Goal: Task Accomplishment & Management: Manage account settings

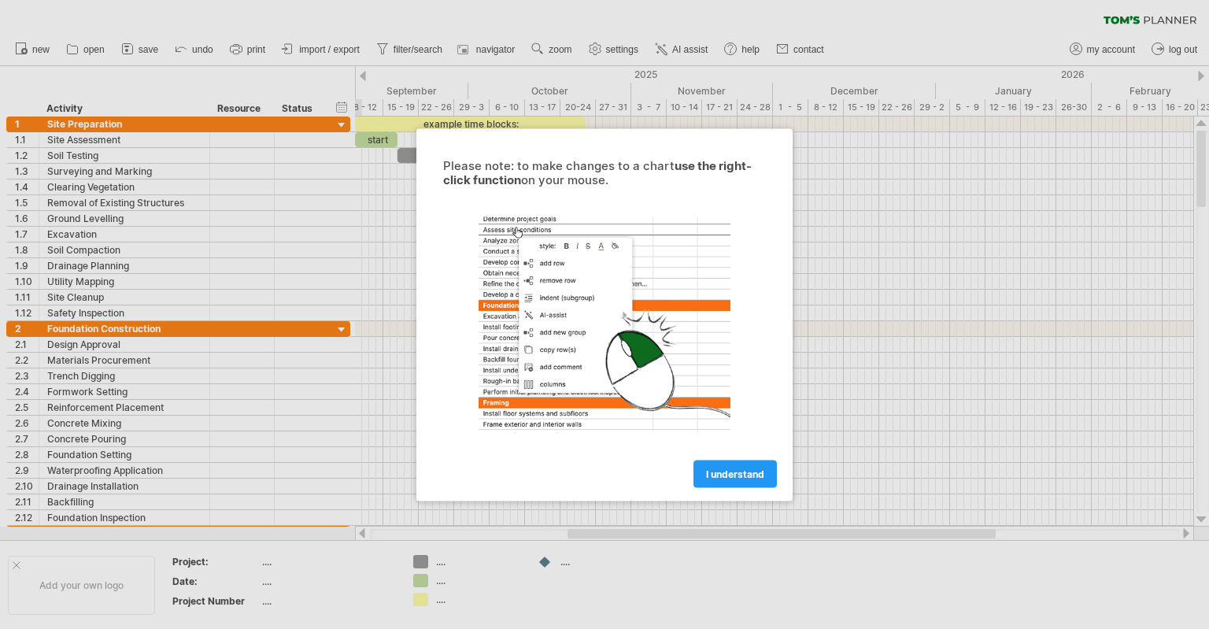
click at [919, 454] on div at bounding box center [604, 314] width 1209 height 629
click at [748, 486] on link "I understand" at bounding box center [734, 474] width 83 height 28
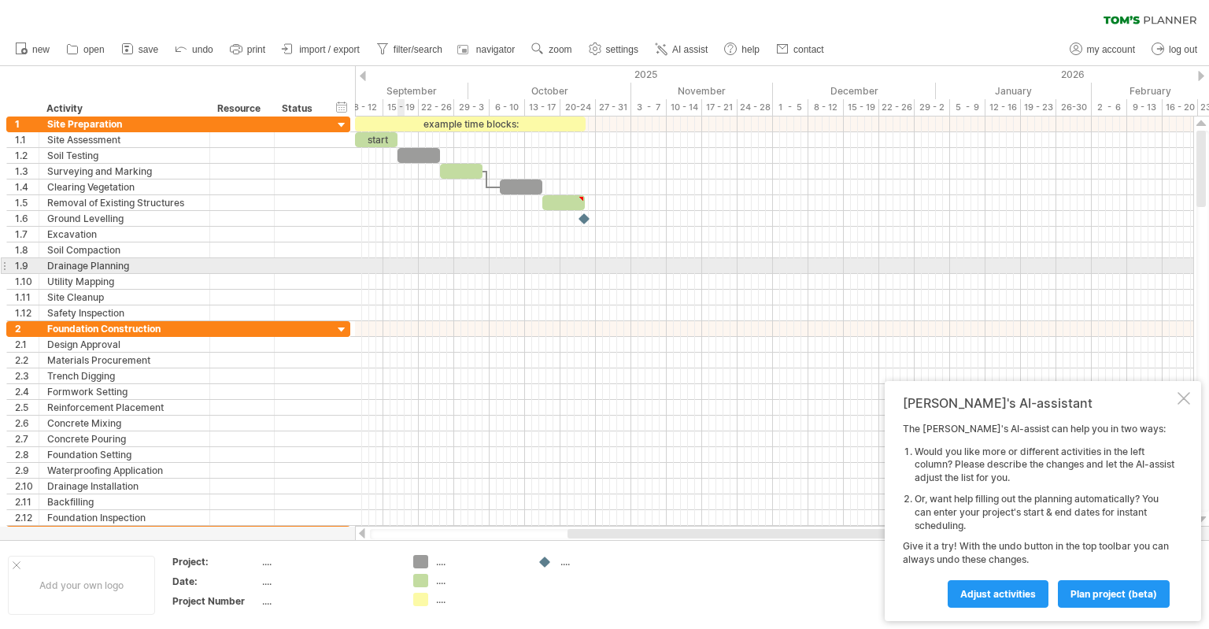
drag, startPoint x: 403, startPoint y: 266, endPoint x: 608, endPoint y: 310, distance: 209.3
click at [404, 267] on div at bounding box center [774, 266] width 838 height 16
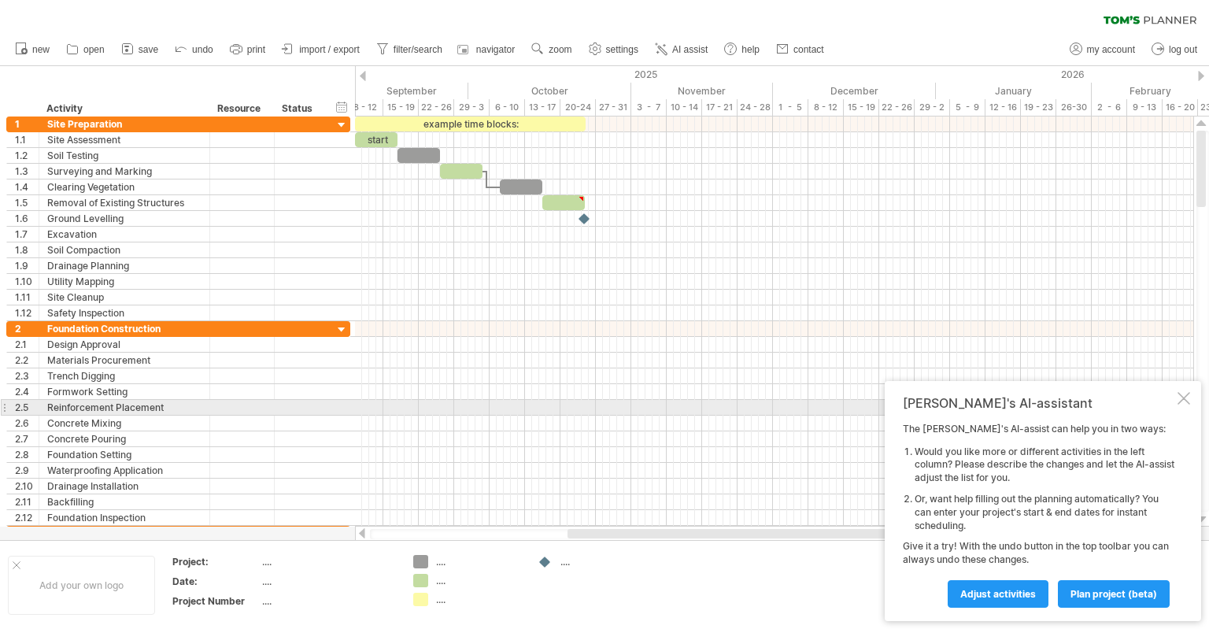
click at [1177, 396] on div at bounding box center [1183, 398] width 13 height 13
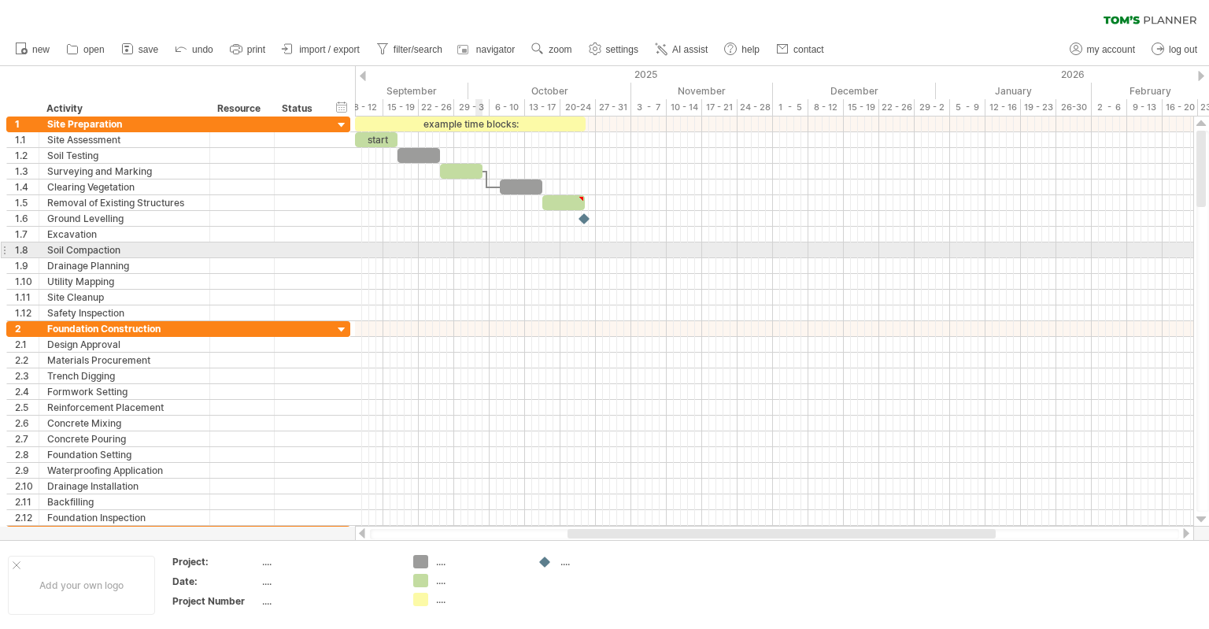
click at [482, 254] on div at bounding box center [774, 250] width 838 height 16
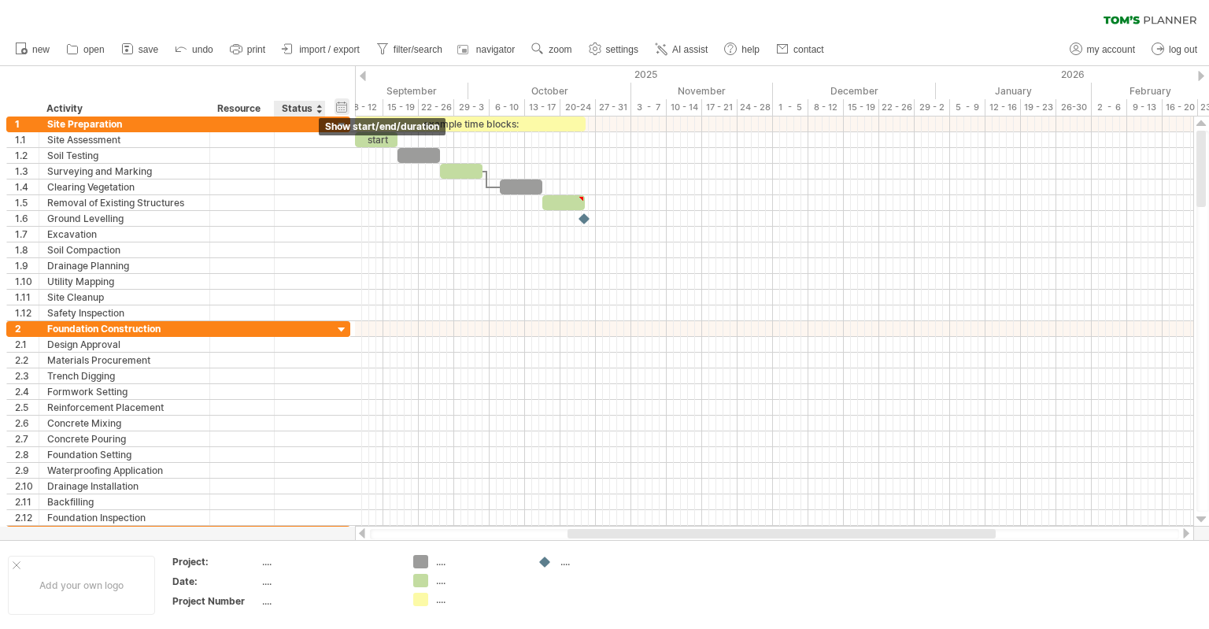
click at [336, 102] on div "hide start/end/duration show start/end/duration" at bounding box center [341, 106] width 15 height 17
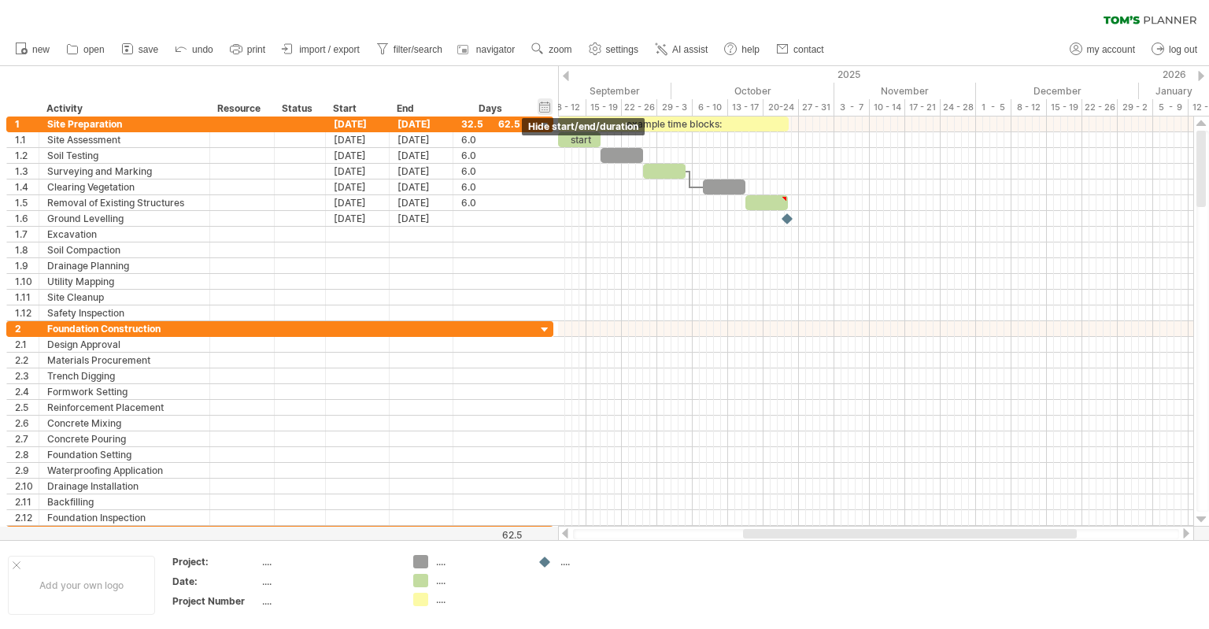
click at [542, 105] on div "hide start/end/duration show start/end/duration" at bounding box center [544, 106] width 15 height 17
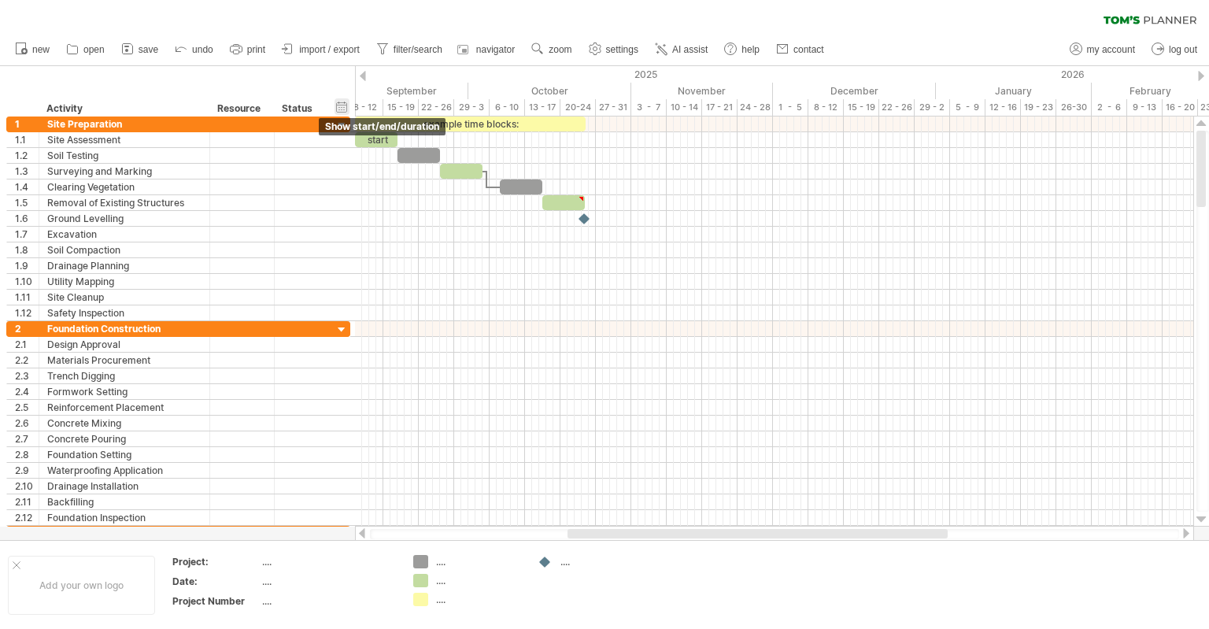
click at [341, 109] on div "hide start/end/duration show start/end/duration" at bounding box center [341, 106] width 15 height 17
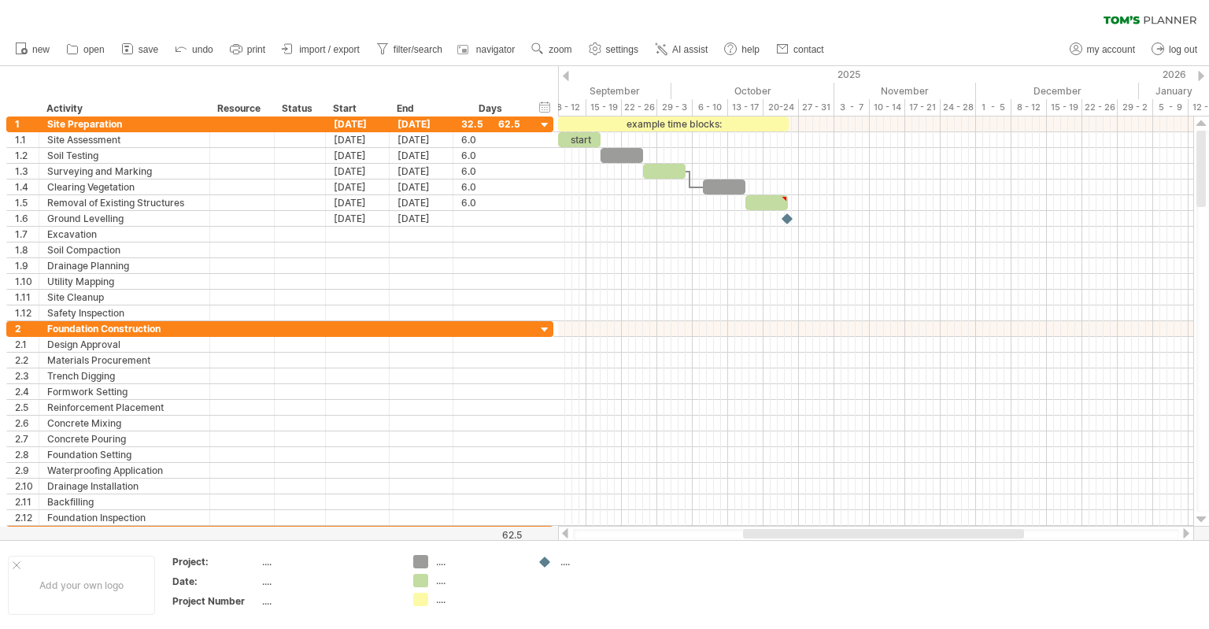
click at [567, 76] on div at bounding box center [566, 76] width 6 height 10
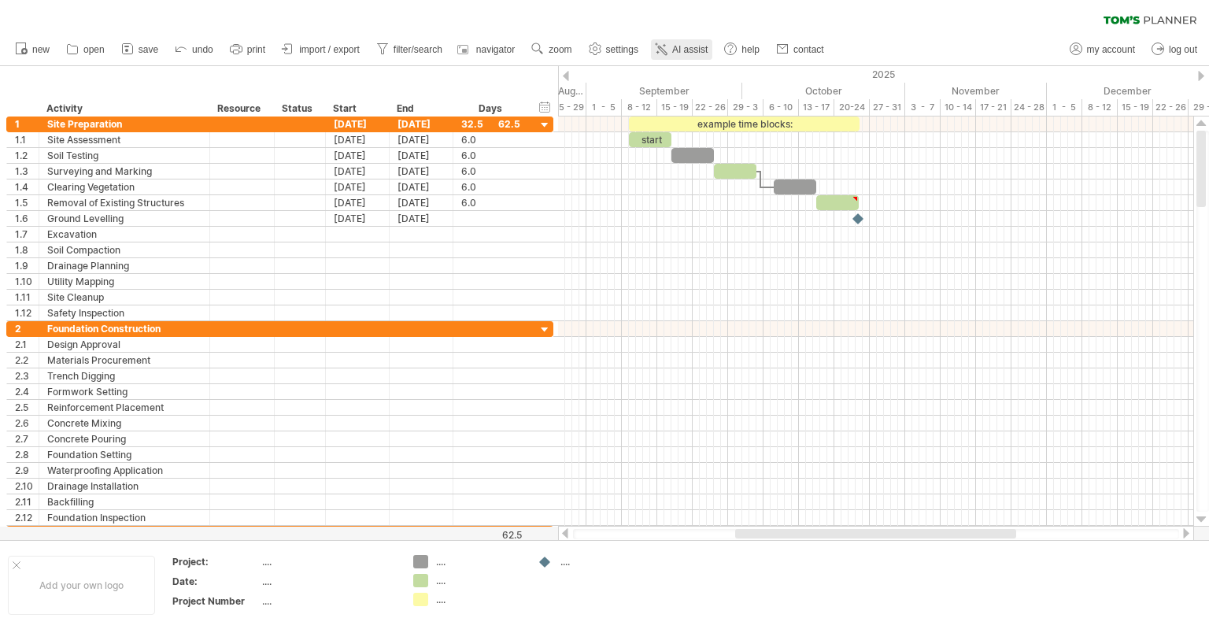
click at [694, 45] on span "AI assist" at bounding box center [689, 49] width 35 height 11
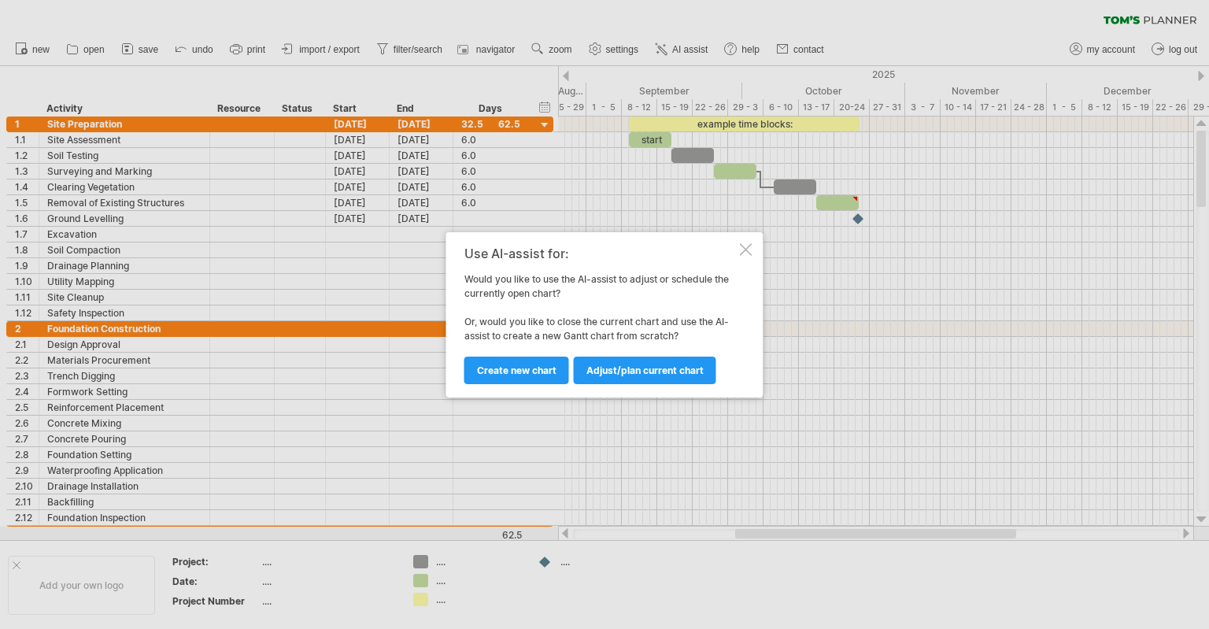
click at [741, 248] on div at bounding box center [746, 249] width 13 height 13
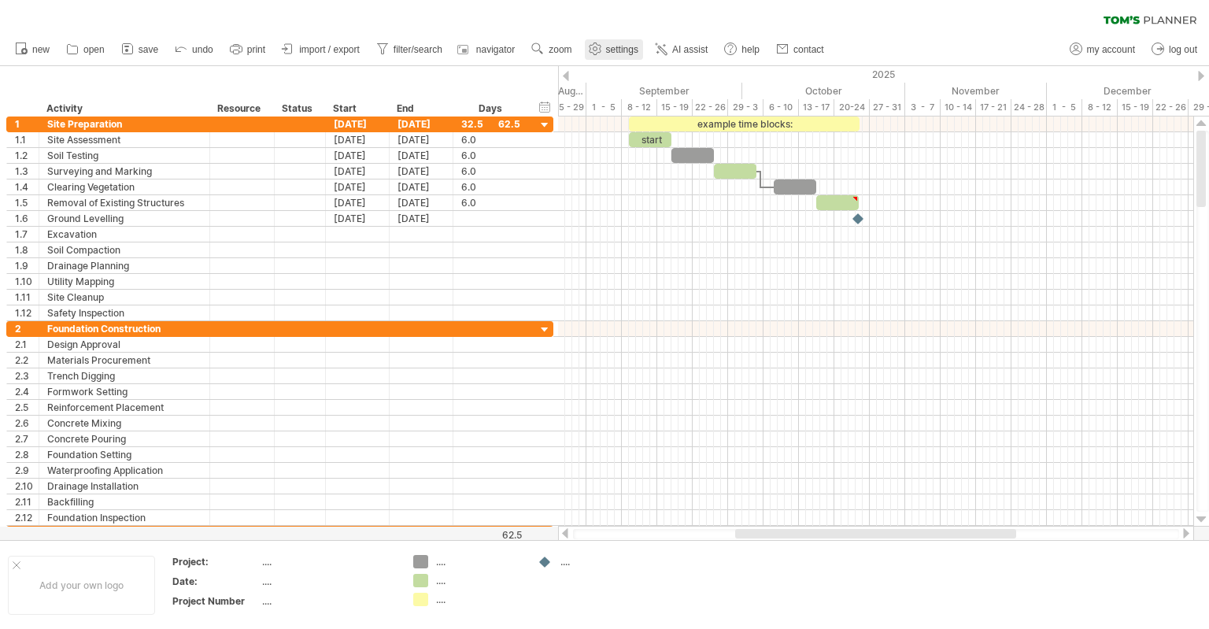
click at [630, 59] on ul "new open" at bounding box center [418, 49] width 823 height 33
click at [625, 50] on span "settings" at bounding box center [622, 49] width 32 height 11
select select "*"
select select "**"
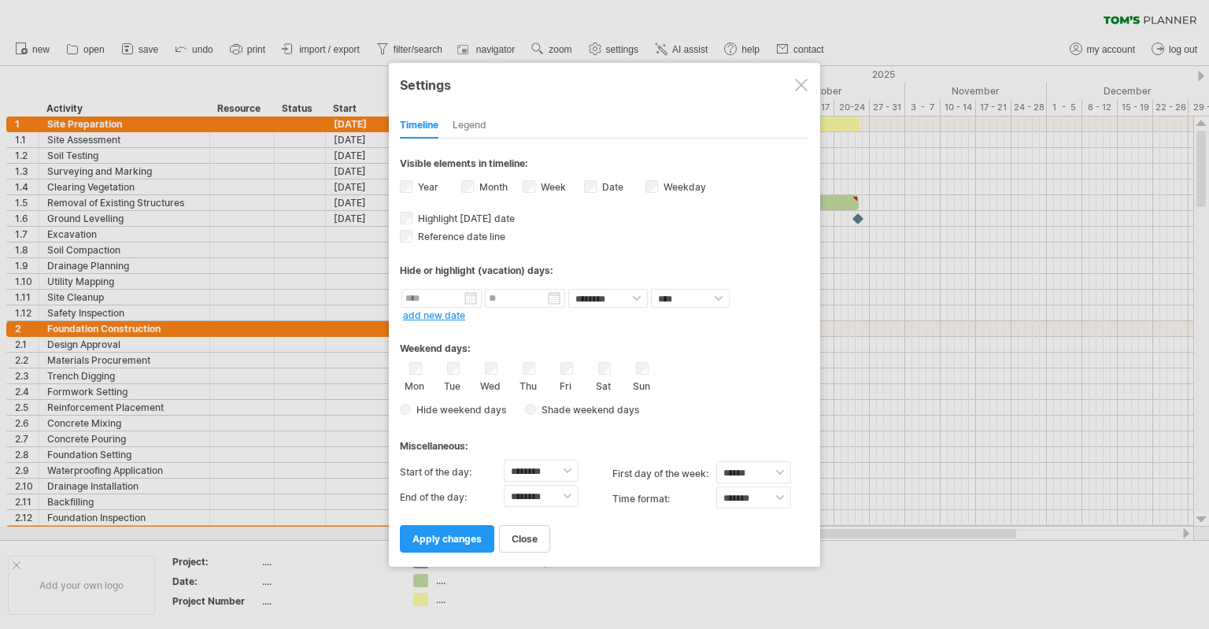
click at [541, 182] on label "Week visibility of weeknumbers Currently there is not enough space horizontally…" at bounding box center [551, 187] width 28 height 12
click at [475, 184] on div "Month" at bounding box center [491, 188] width 61 height 21
drag, startPoint x: 460, startPoint y: 541, endPoint x: 459, endPoint y: 550, distance: 8.7
click at [459, 545] on link "apply changes" at bounding box center [447, 539] width 94 height 28
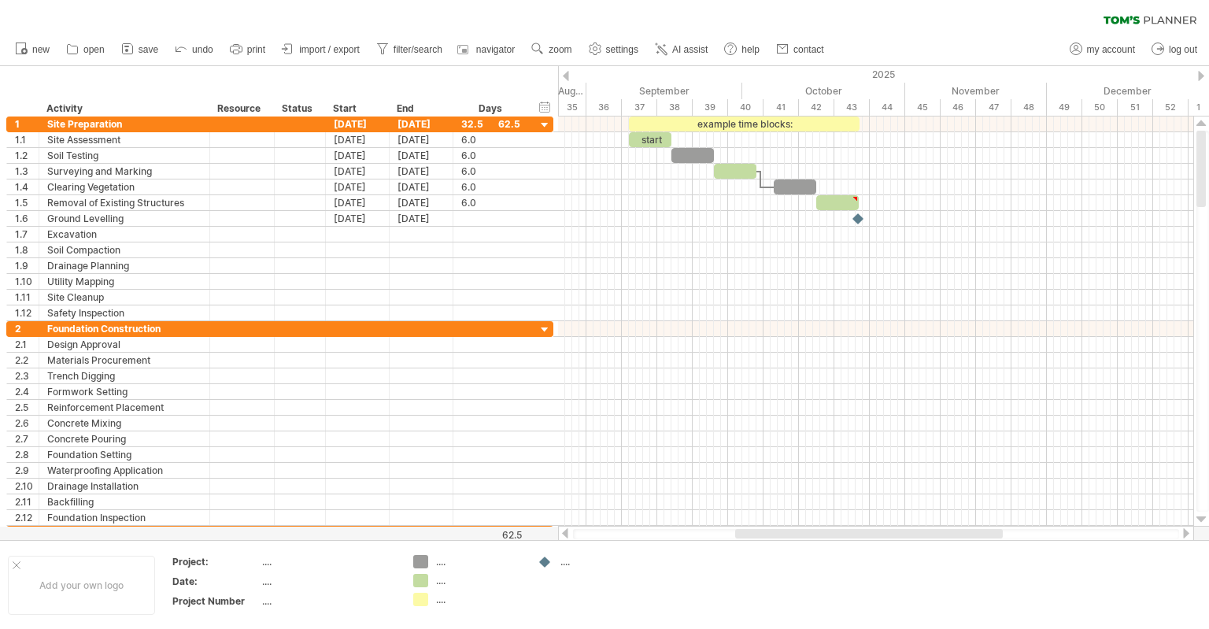
click at [568, 76] on div at bounding box center [566, 76] width 6 height 10
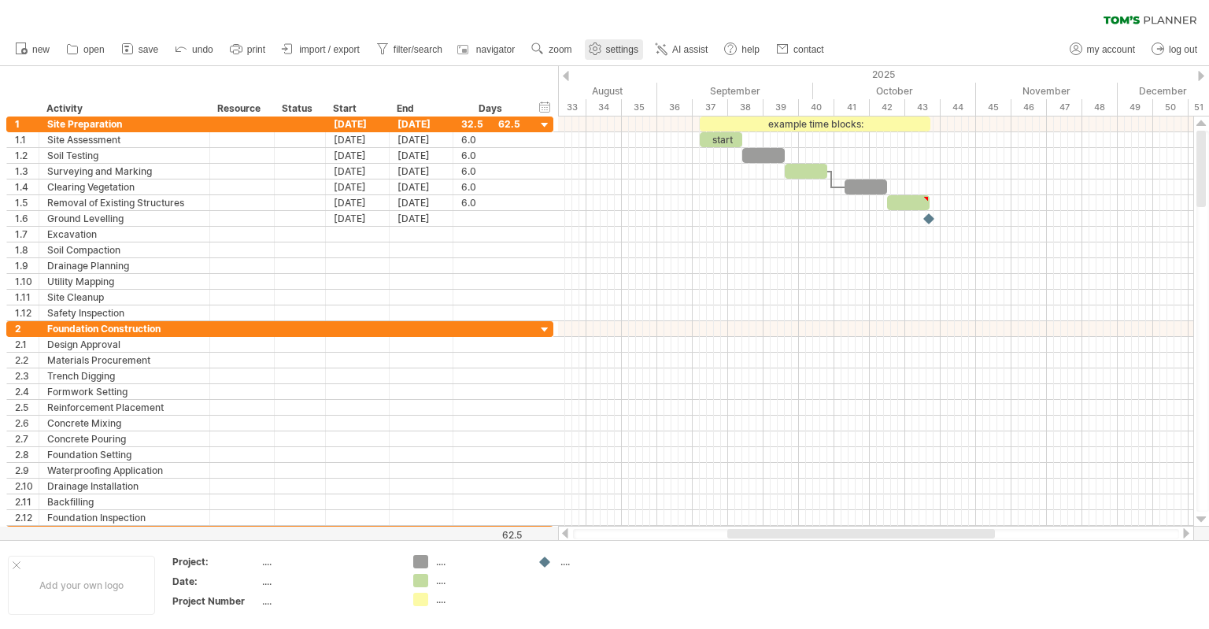
click at [603, 51] on use at bounding box center [595, 49] width 16 height 16
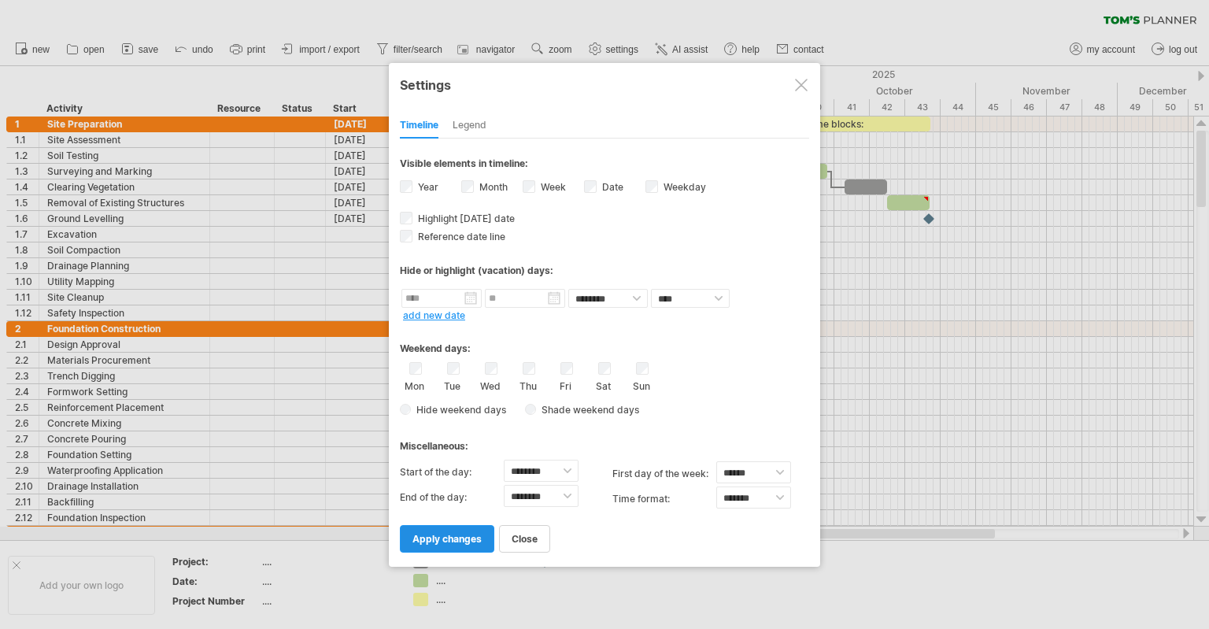
click at [452, 542] on span "apply changes" at bounding box center [446, 539] width 69 height 12
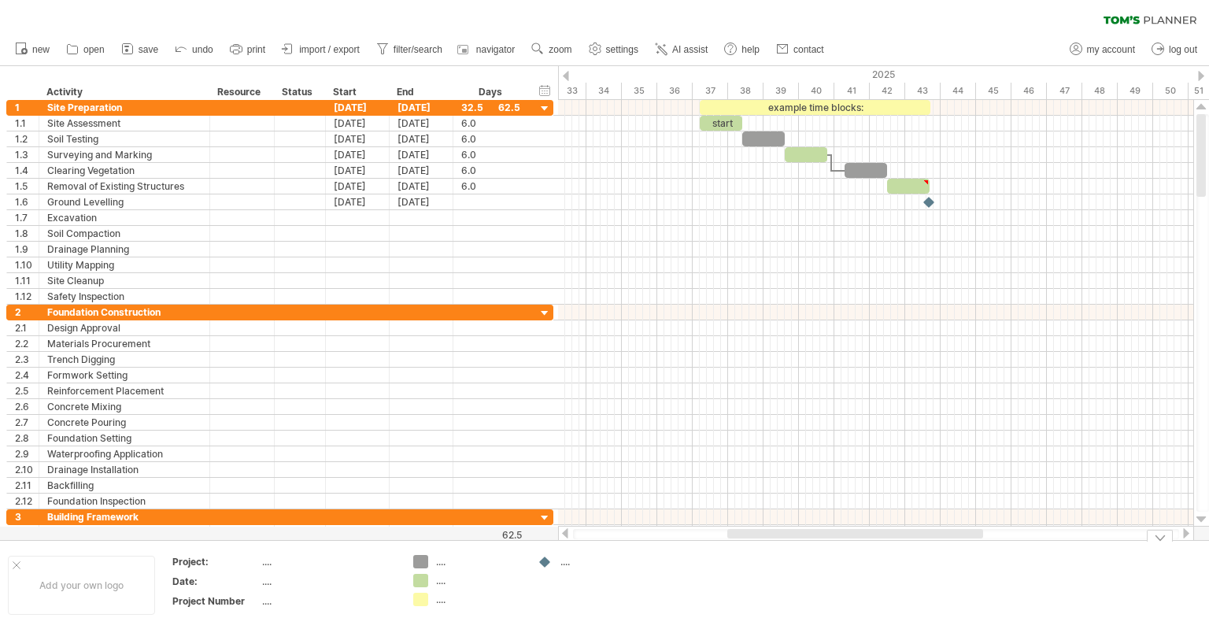
drag, startPoint x: 834, startPoint y: 541, endPoint x: 729, endPoint y: 537, distance: 105.5
click at [714, 538] on div "Trying to reach [DOMAIN_NAME] Connected again... 0% clear filter new 1" at bounding box center [604, 314] width 1209 height 629
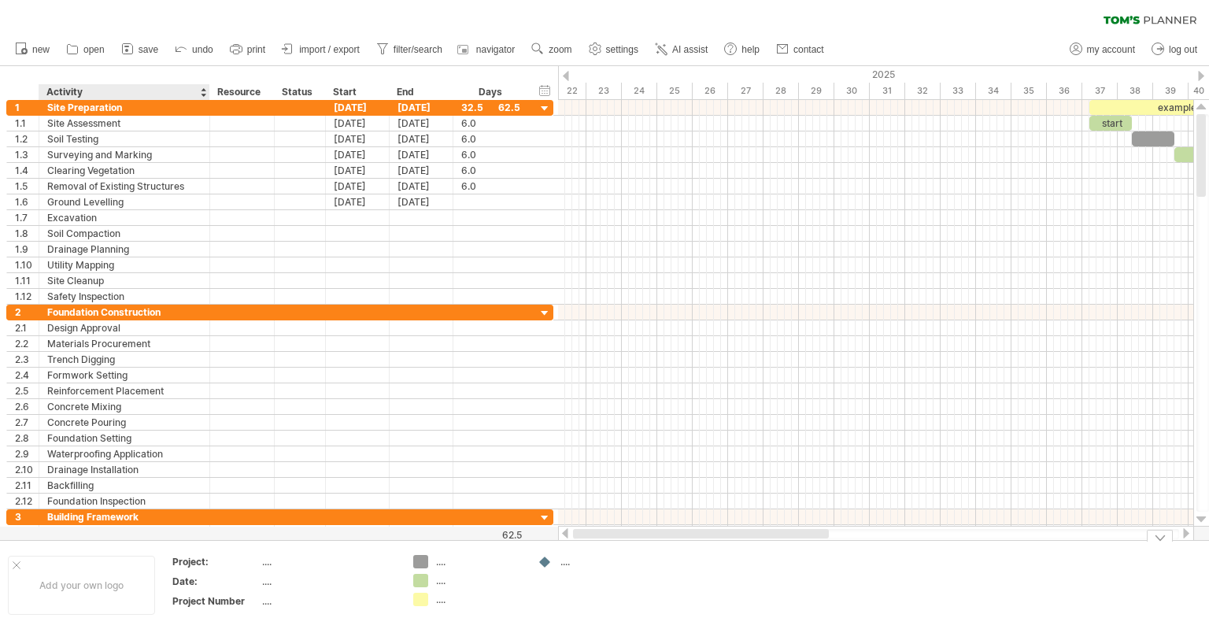
drag, startPoint x: 786, startPoint y: 531, endPoint x: 179, endPoint y: 530, distance: 606.7
click at [179, 530] on div "Trying to reach [DOMAIN_NAME] Connected again... 0% clear filter new 1" at bounding box center [604, 314] width 1209 height 629
drag, startPoint x: 611, startPoint y: 50, endPoint x: 626, endPoint y: 98, distance: 50.3
click at [613, 52] on span "settings" at bounding box center [622, 49] width 32 height 11
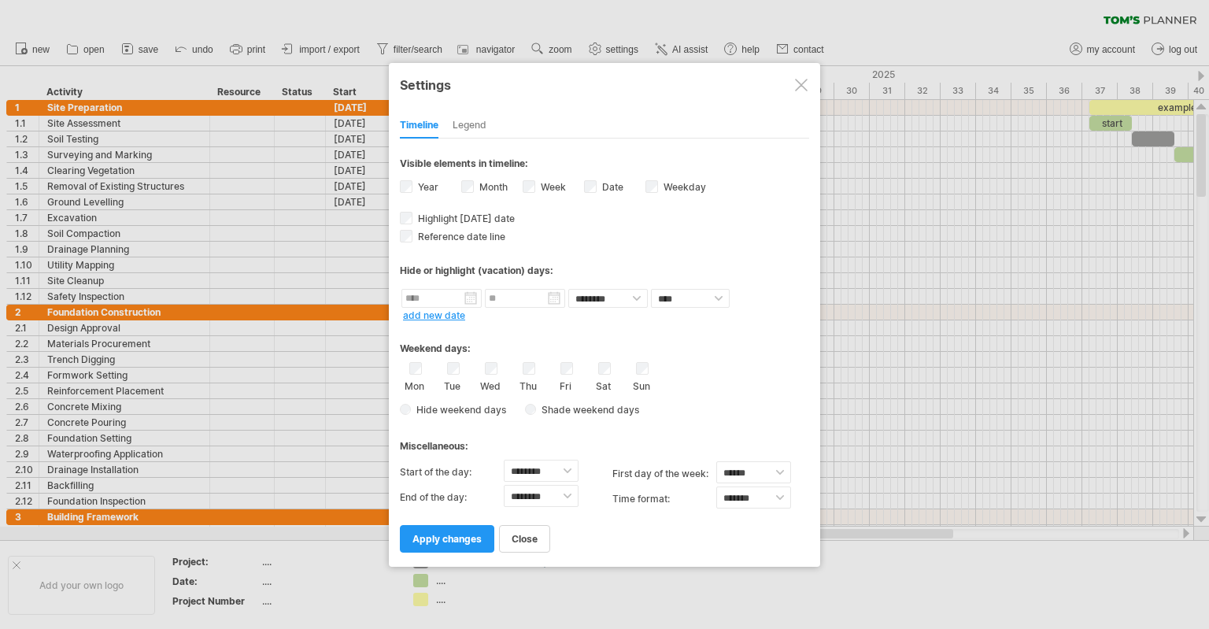
click at [486, 377] on label "Wed" at bounding box center [490, 384] width 20 height 15
click at [530, 377] on label "Thu" at bounding box center [528, 384] width 20 height 15
click at [472, 537] on span "apply changes" at bounding box center [446, 539] width 69 height 12
click at [463, 537] on span "apply changes" at bounding box center [446, 539] width 69 height 12
click at [708, 402] on div "Hide weekend days Shade weekend days , shade color: You can choose to shade the…" at bounding box center [604, 409] width 409 height 23
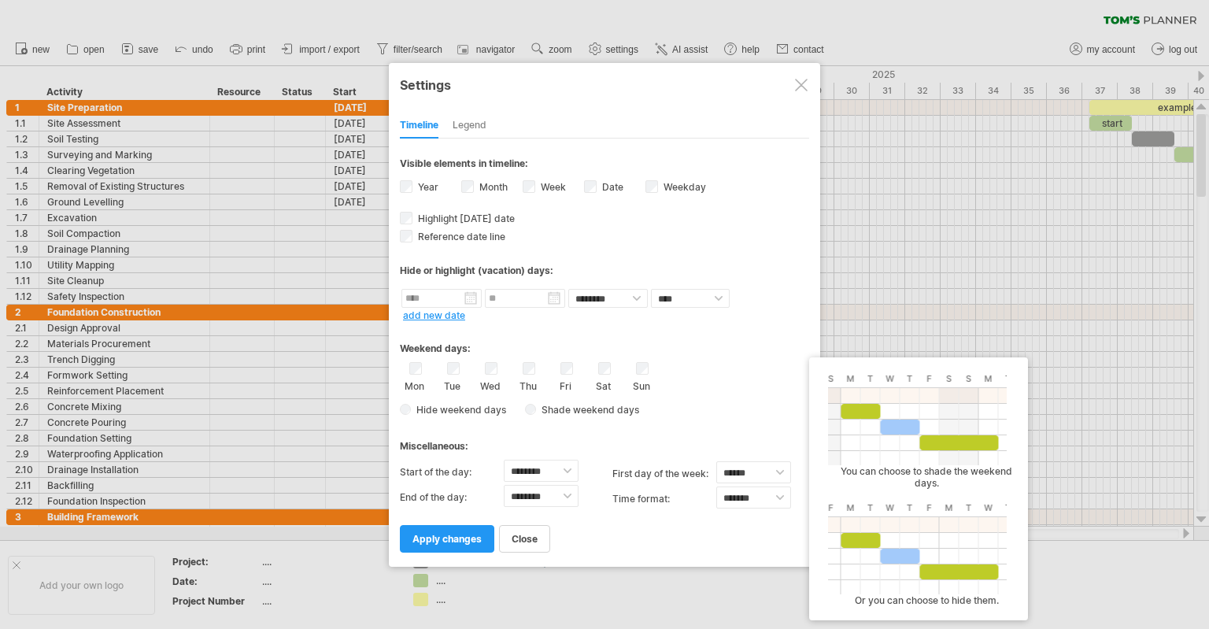
click at [718, 370] on div "Mon Tue Wed Thu Fri Sat Sun" at bounding box center [604, 377] width 409 height 30
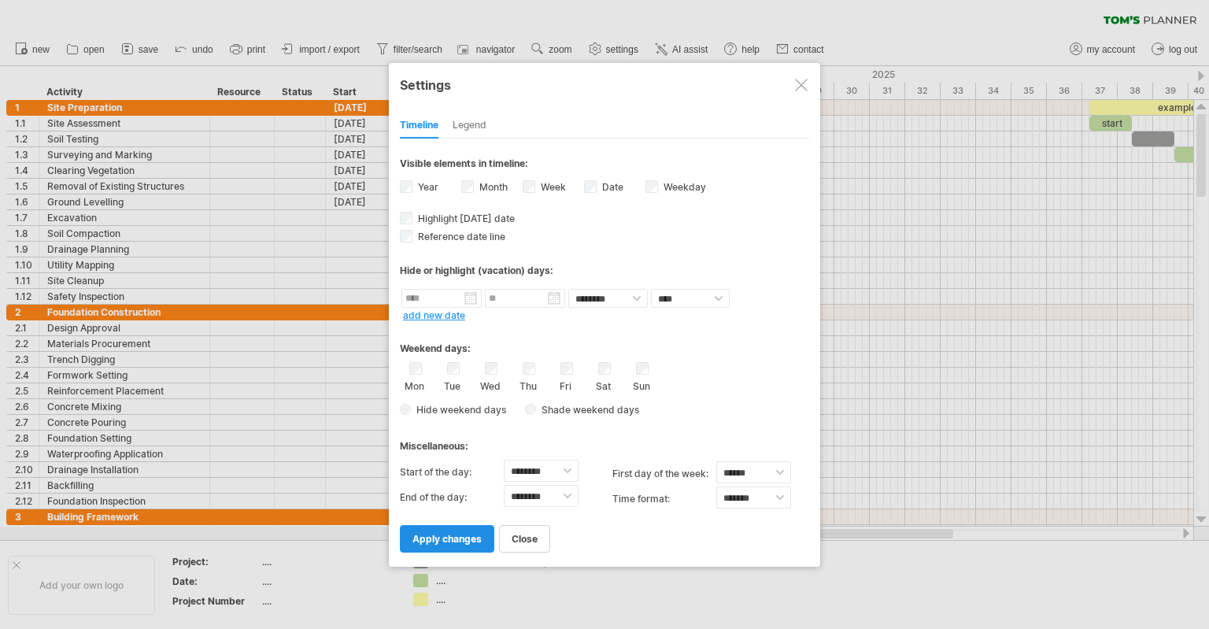
click at [478, 528] on link "apply changes" at bounding box center [447, 539] width 94 height 28
click at [571, 476] on select "******** ******** ******** ******** ******** ******** ******** ******** *******…" at bounding box center [541, 471] width 75 height 22
click at [713, 411] on div "Hide weekend days Shade weekend days , shade color: You can choose to shade the…" at bounding box center [604, 409] width 409 height 23
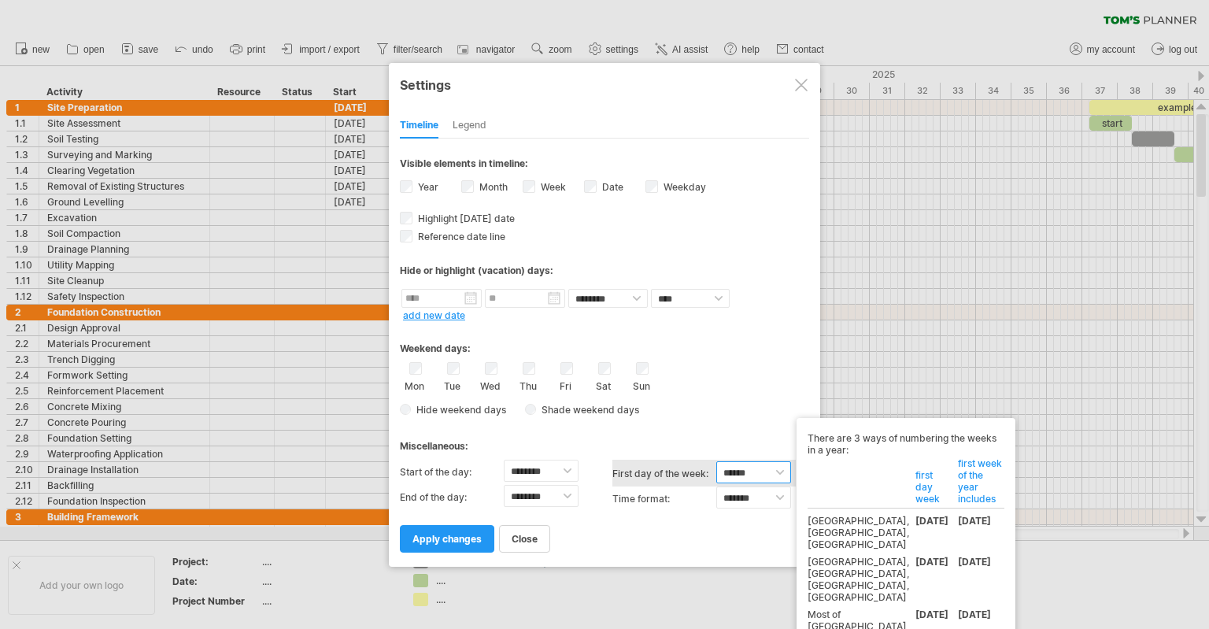
click at [775, 471] on select "****** ****** ********" at bounding box center [753, 472] width 75 height 22
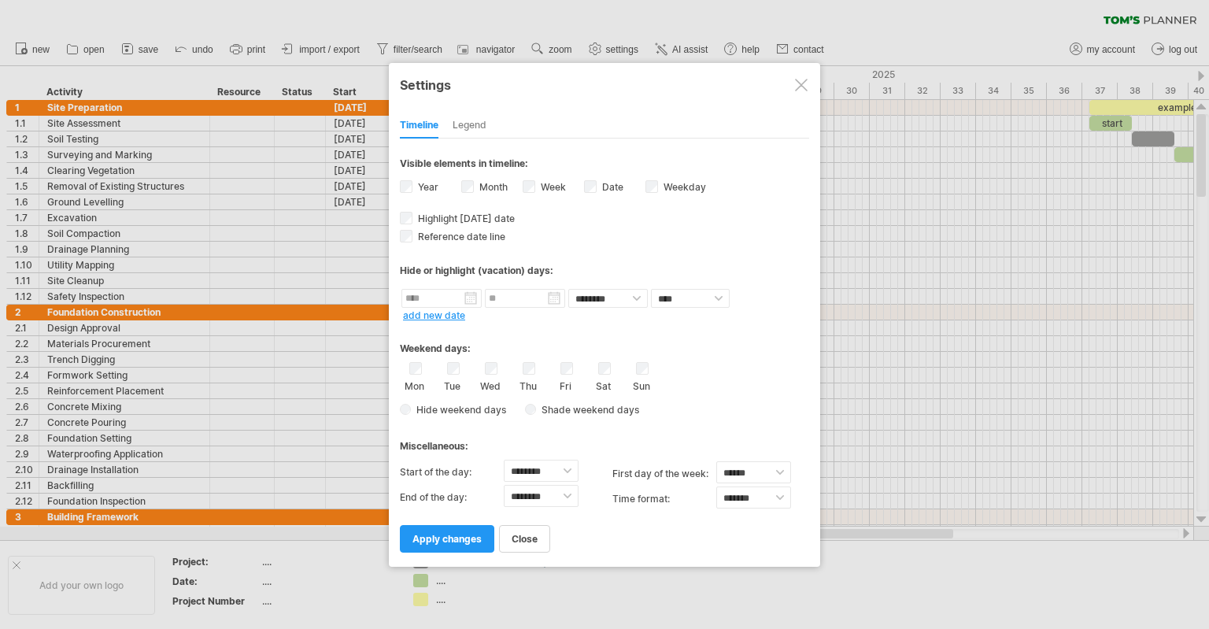
drag, startPoint x: 782, startPoint y: 392, endPoint x: 782, endPoint y: 405, distance: 13.4
click at [782, 392] on div "Weekend days: Mon Tue Wed Thu Fri Sat Sun Hide weekend days" at bounding box center [604, 372] width 409 height 98
click at [769, 402] on div "Hide weekend days Shade weekend days , shade color: You can choose to shade the…" at bounding box center [604, 409] width 409 height 23
click at [466, 537] on span "apply changes" at bounding box center [446, 539] width 69 height 12
click at [455, 536] on span "apply changes" at bounding box center [446, 539] width 69 height 12
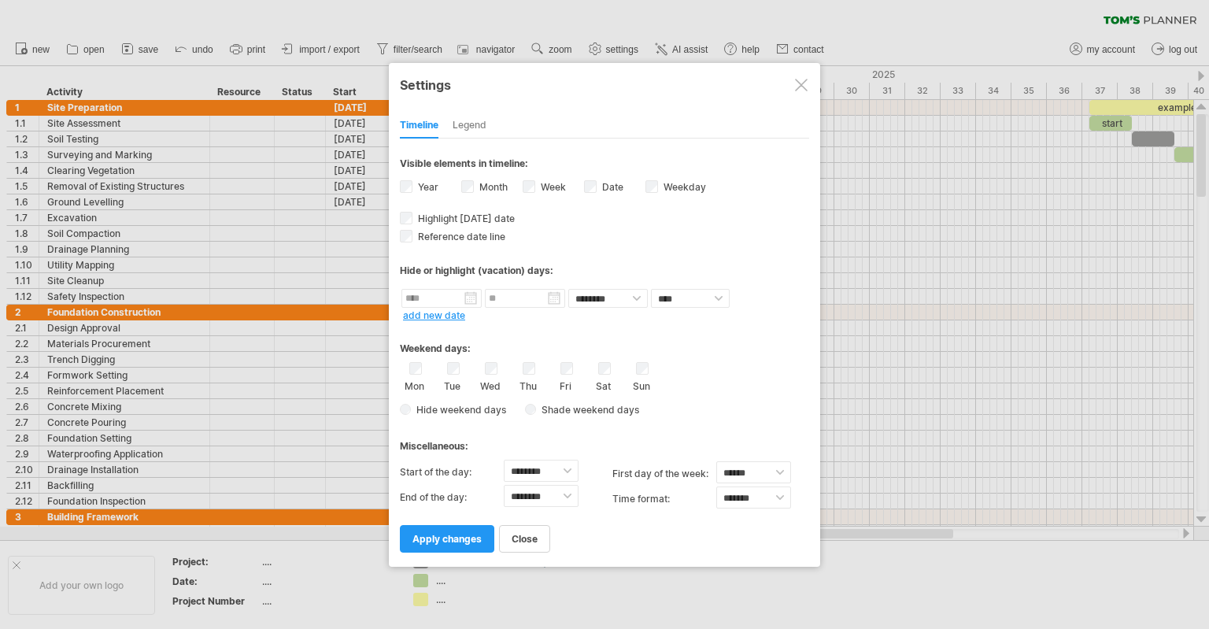
click at [482, 119] on div "Legend" at bounding box center [469, 125] width 34 height 25
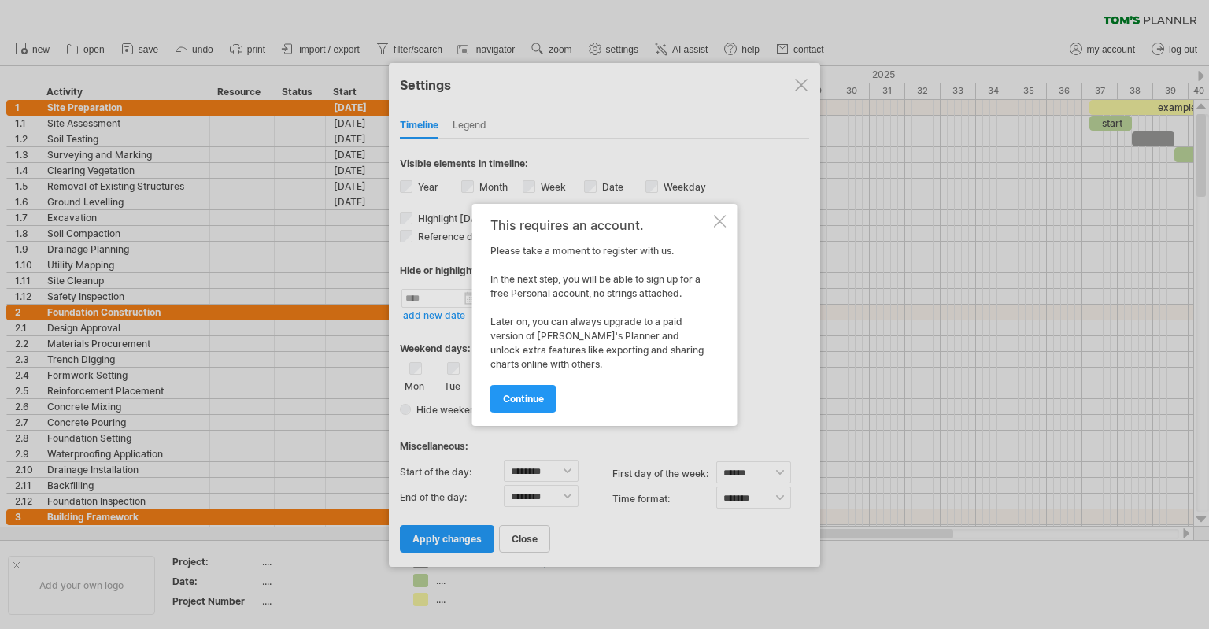
click at [715, 213] on div "This requires an account. Please take a moment to register with us. In the next…" at bounding box center [604, 315] width 265 height 222
click at [724, 215] on div at bounding box center [720, 221] width 13 height 13
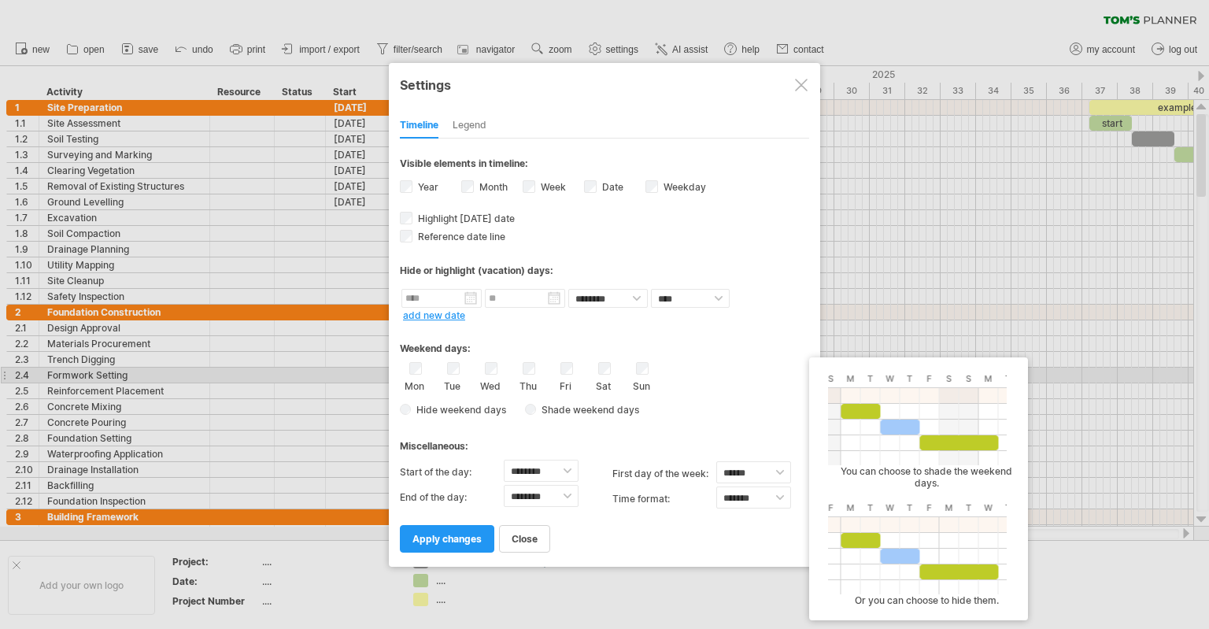
click at [423, 375] on div "Mon" at bounding box center [415, 377] width 20 height 30
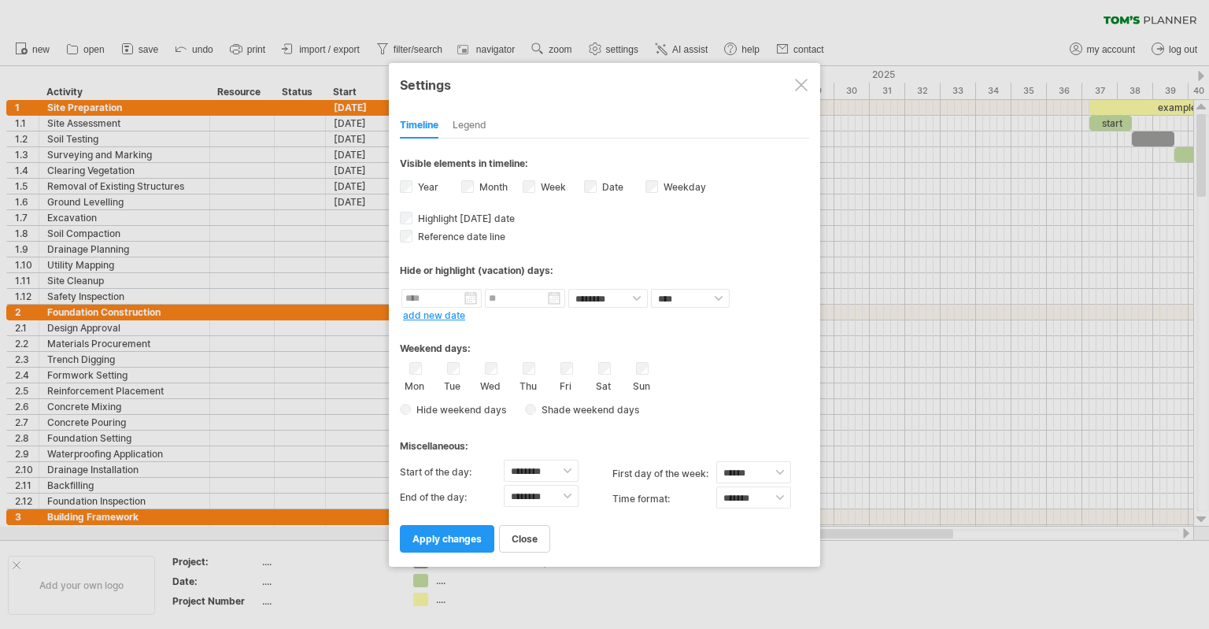
click at [470, 535] on span "apply changes" at bounding box center [446, 539] width 69 height 12
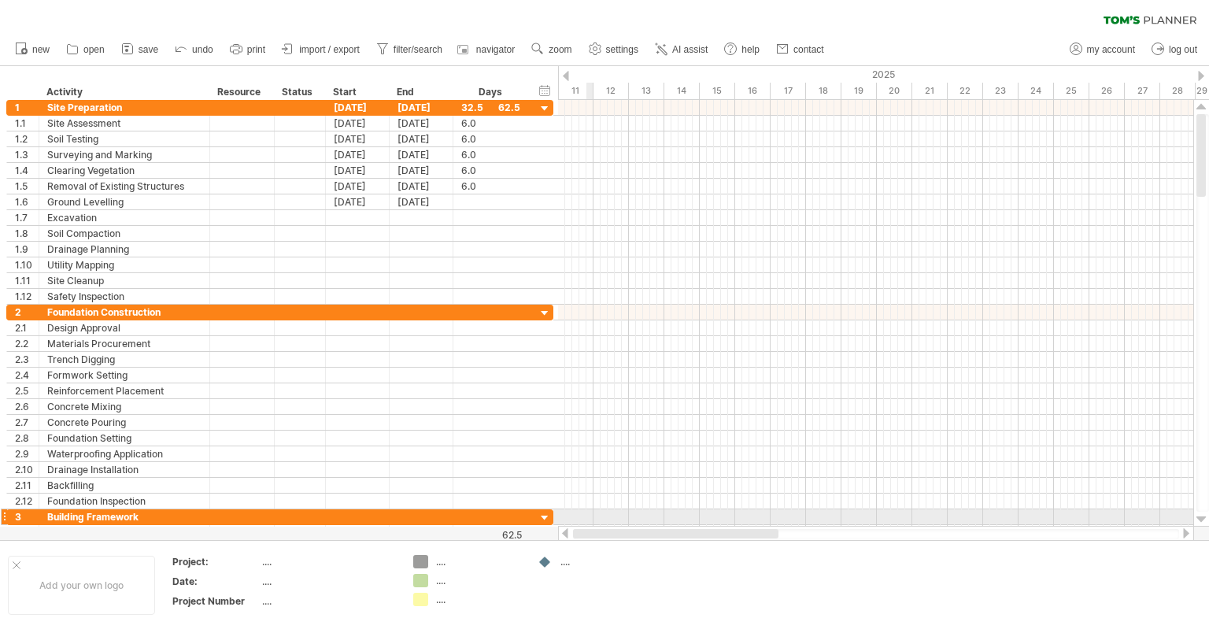
drag, startPoint x: 779, startPoint y: 534, endPoint x: 591, endPoint y: 513, distance: 189.2
click at [591, 513] on div "Trying to reach [DOMAIN_NAME] Connected again... 0% clear filter new 1" at bounding box center [604, 314] width 1209 height 629
click at [600, 49] on g at bounding box center [595, 49] width 16 height 16
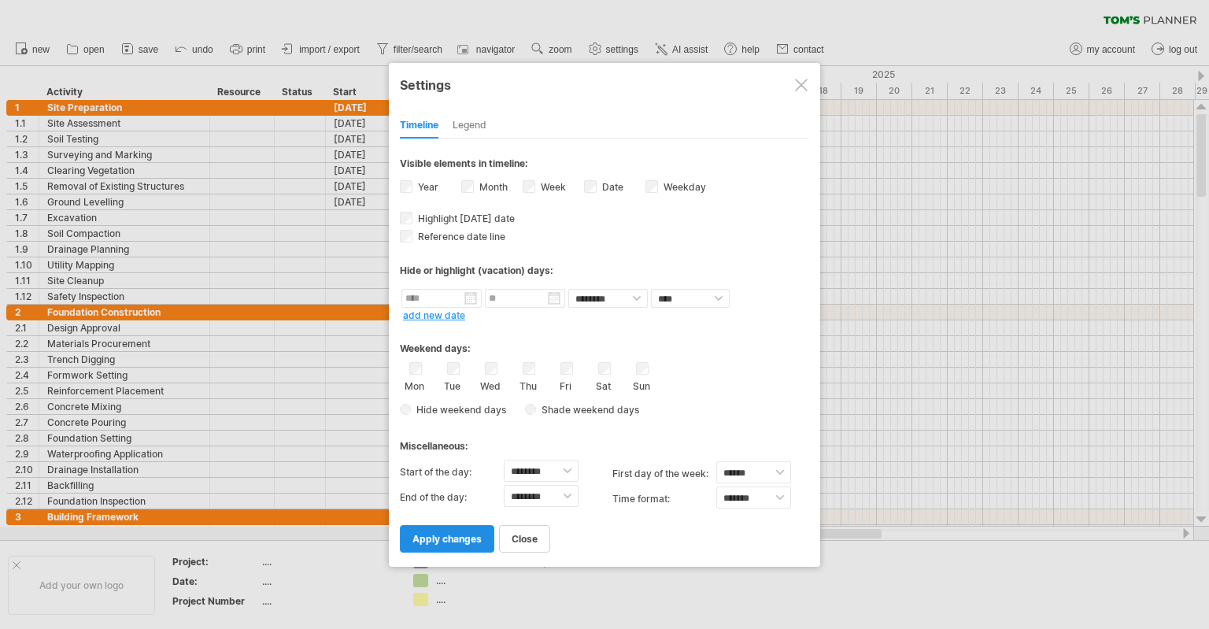
click at [462, 539] on span "apply changes" at bounding box center [446, 539] width 69 height 12
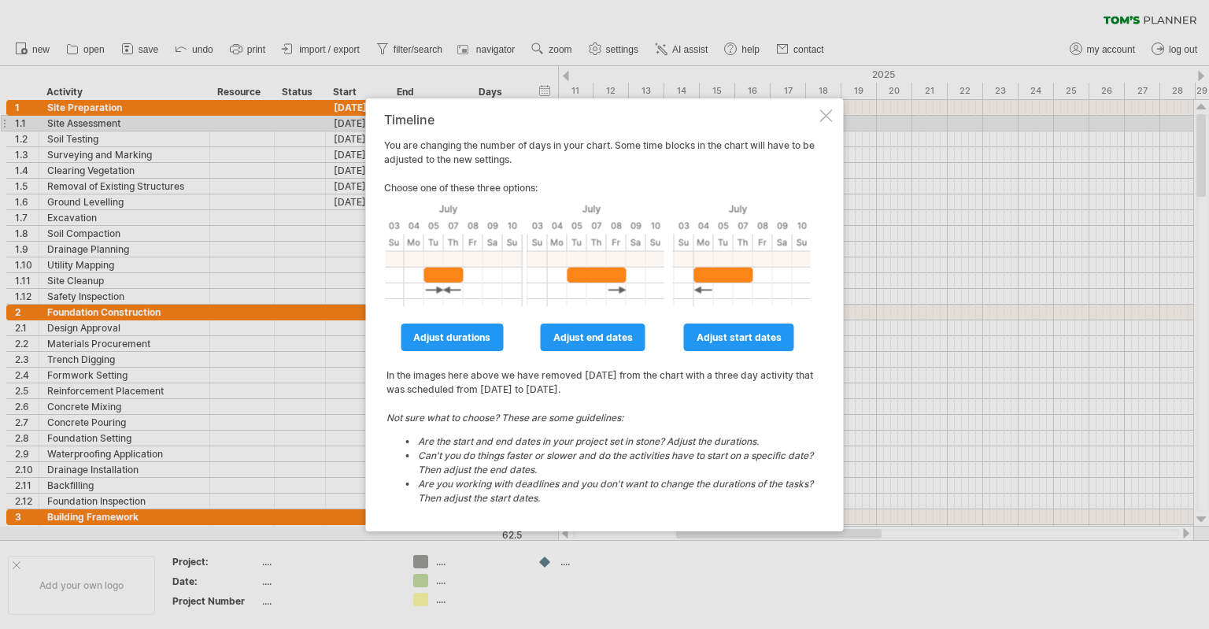
click at [820, 119] on div at bounding box center [826, 115] width 13 height 13
